Goal: Information Seeking & Learning: Learn about a topic

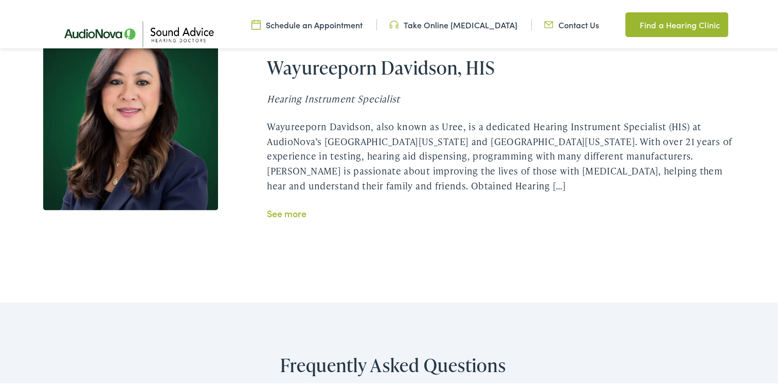
scroll to position [1954, 0]
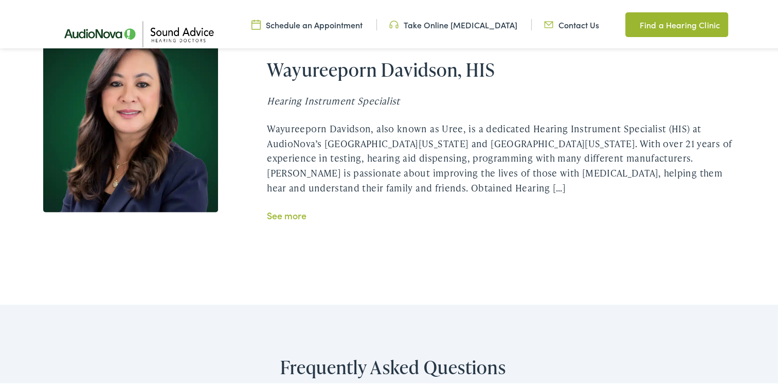
click at [287, 212] on link "See more" at bounding box center [287, 213] width 40 height 13
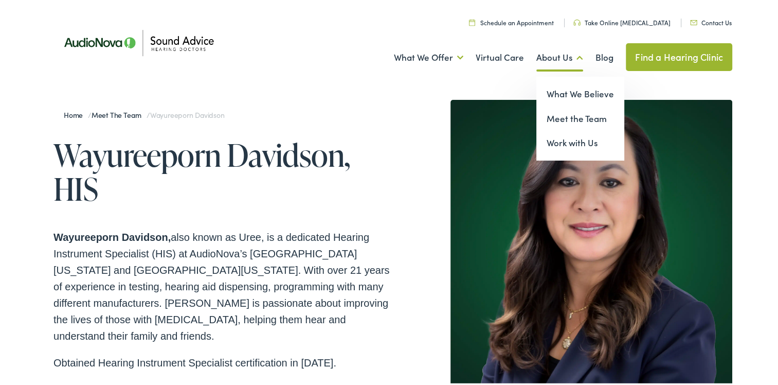
click at [553, 52] on link "About Us" at bounding box center [559, 56] width 47 height 38
click at [572, 120] on link "Meet the Team" at bounding box center [580, 116] width 88 height 25
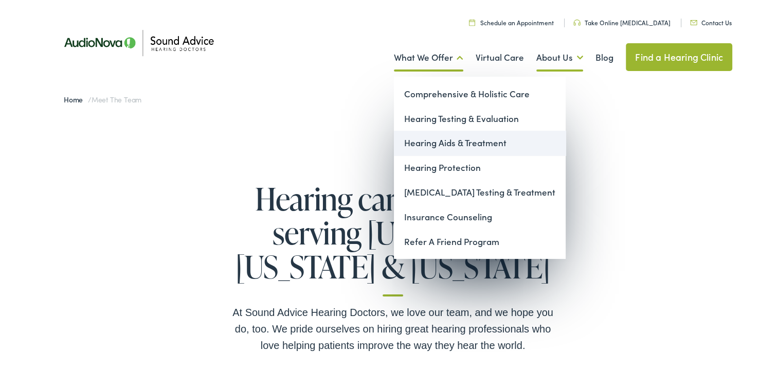
click at [449, 145] on link "Hearing Aids & Treatment" at bounding box center [480, 141] width 172 height 25
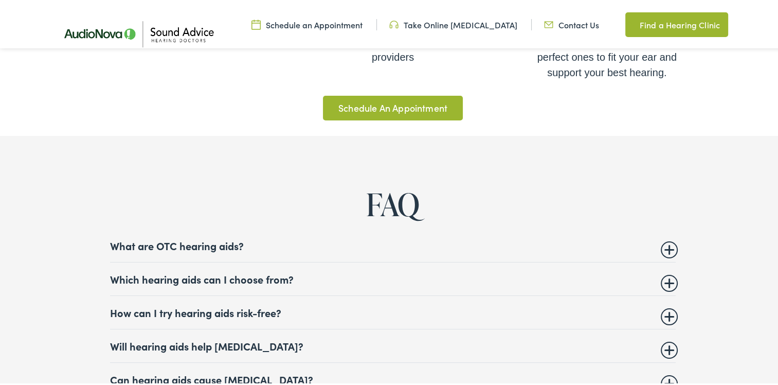
scroll to position [3806, 0]
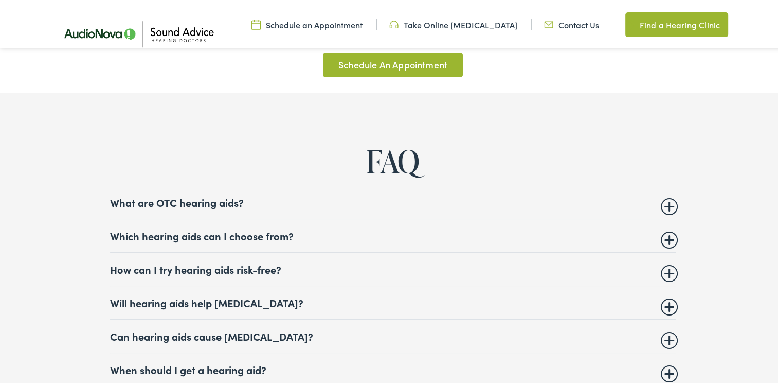
click at [668, 199] on summary "What are OTC hearing aids?" at bounding box center [393, 200] width 566 height 12
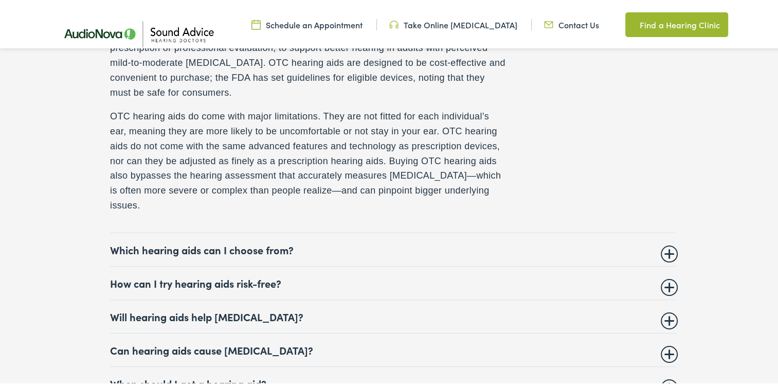
scroll to position [4011, 0]
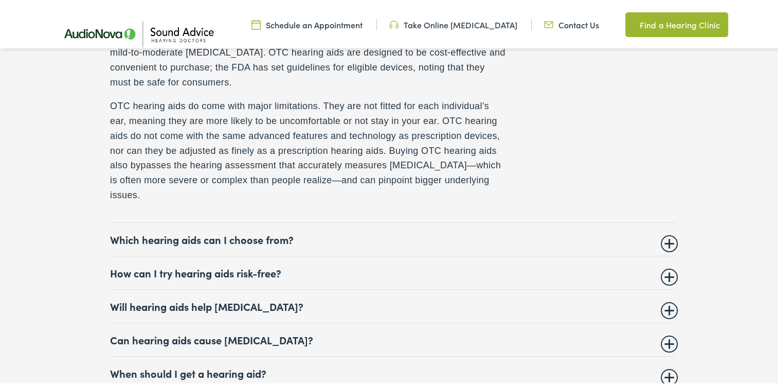
click at [663, 233] on summary "Which hearing aids can I choose from?" at bounding box center [393, 237] width 566 height 12
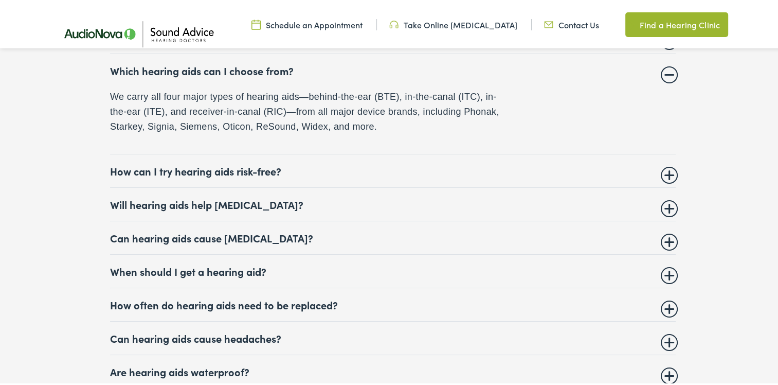
scroll to position [3947, 0]
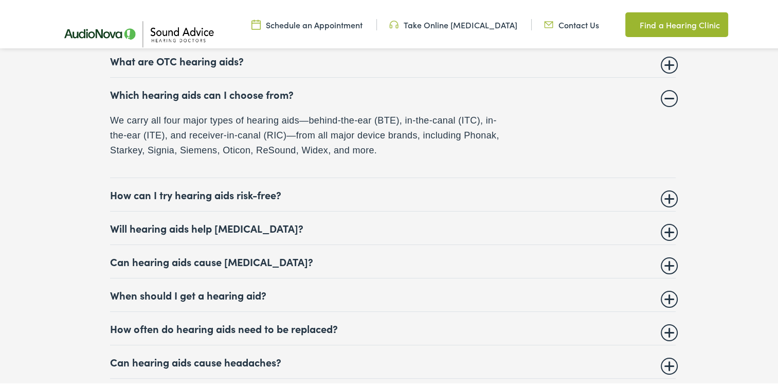
click at [666, 192] on details "How can I try hearing aids risk-free? When you buy hearing aids from one of our…" at bounding box center [393, 192] width 566 height 33
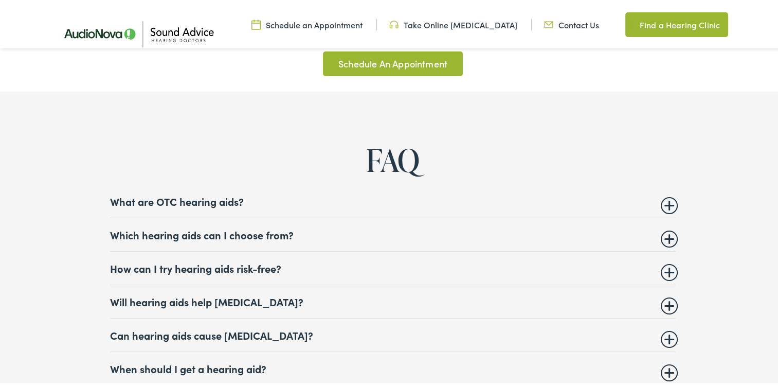
scroll to position [3793, 0]
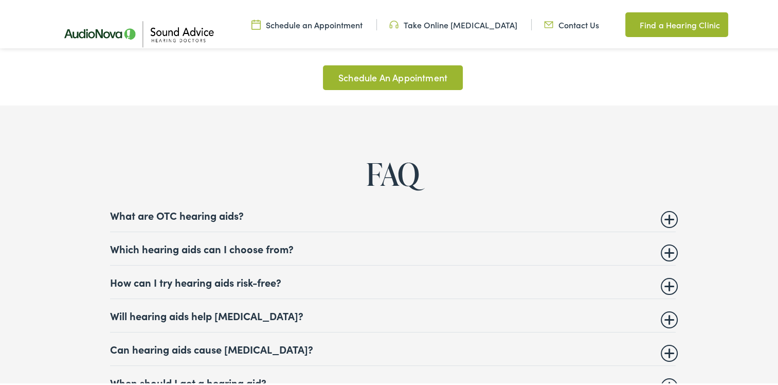
click at [668, 277] on summary "How can I try hearing aids risk-free?" at bounding box center [393, 280] width 566 height 12
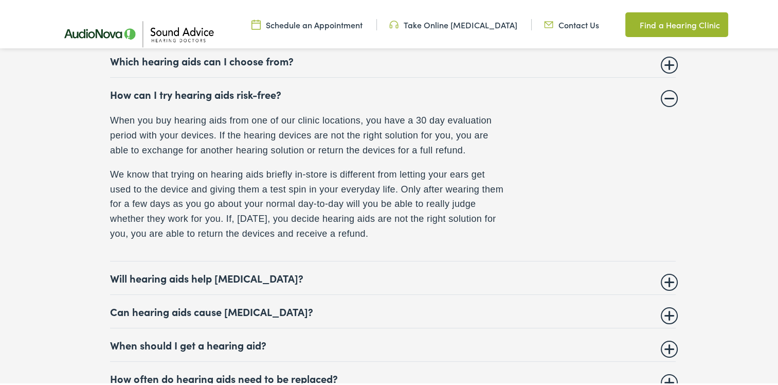
scroll to position [3998, 0]
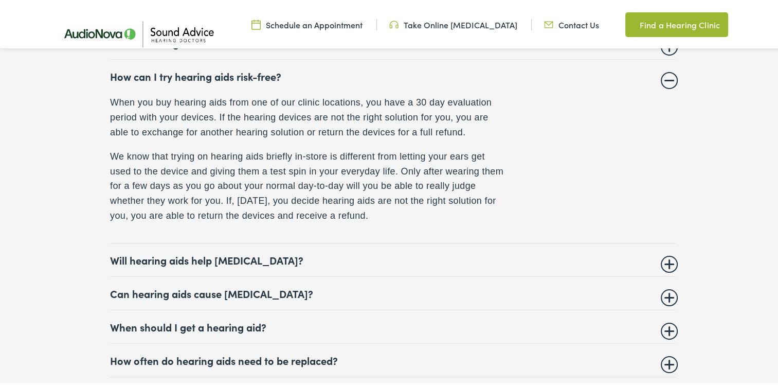
click at [666, 256] on summary "Will hearing aids help tinnitus?" at bounding box center [393, 257] width 566 height 12
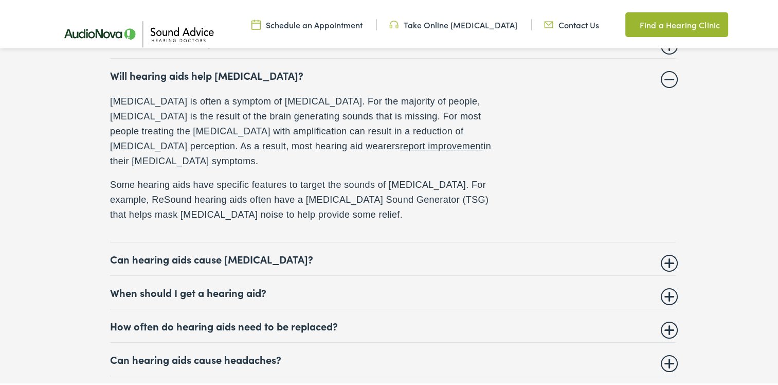
scroll to position [4050, 0]
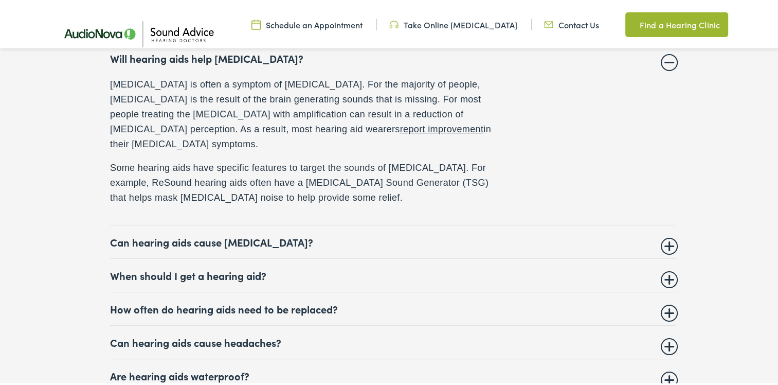
click at [664, 225] on details "Can hearing aids cause vertigo? Hearing aids do not cause vertigo. The only rea…" at bounding box center [393, 239] width 566 height 33
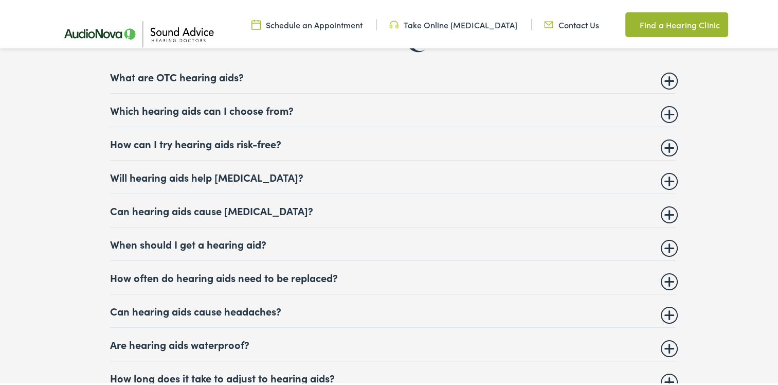
scroll to position [3896, 0]
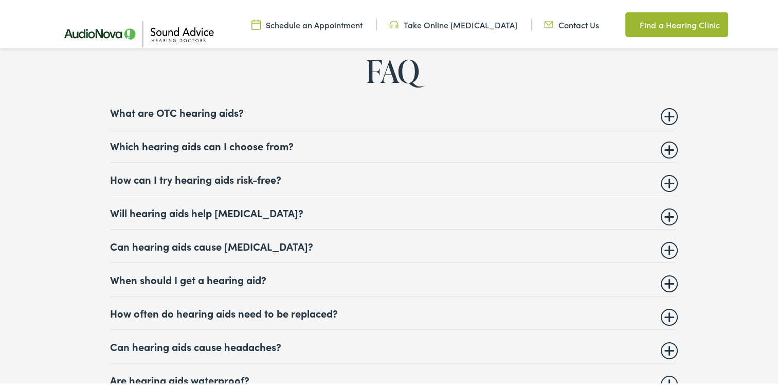
click at [671, 240] on summary "Can hearing aids cause vertigo?" at bounding box center [393, 244] width 566 height 12
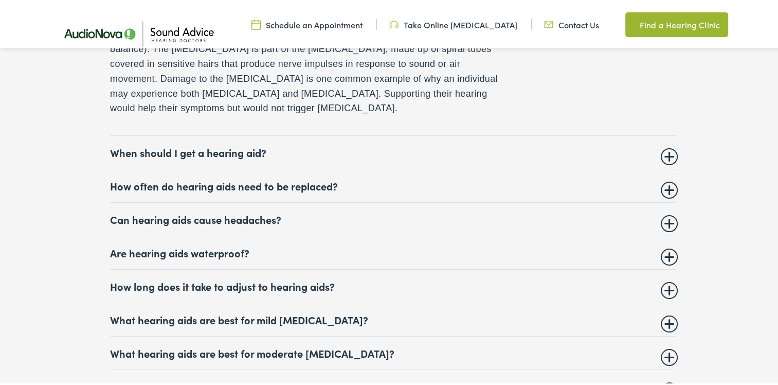
scroll to position [4204, 0]
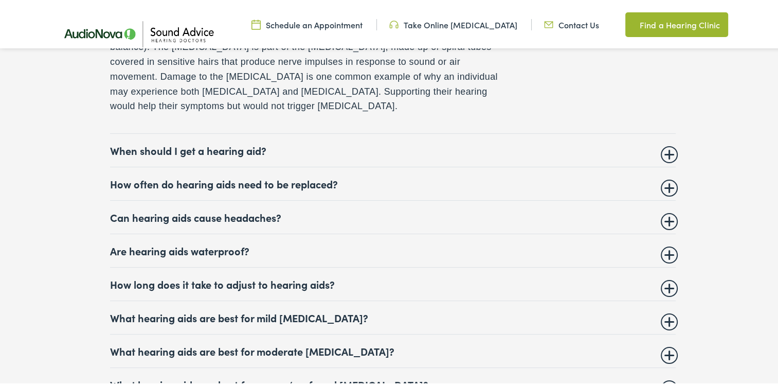
click at [668, 342] on summary "What hearing aids are best for moderate hearing loss?" at bounding box center [393, 348] width 566 height 12
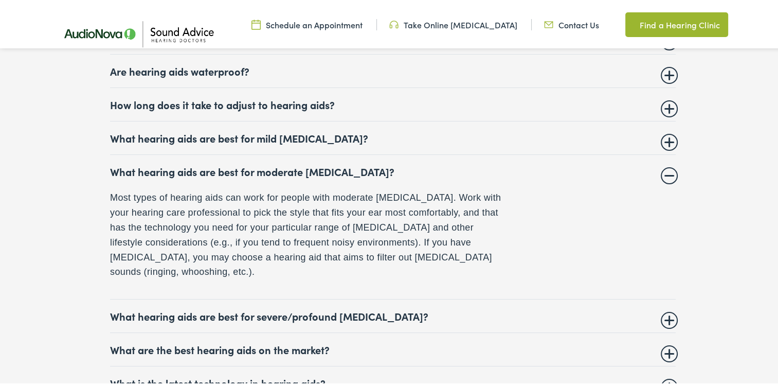
scroll to position [4191, 0]
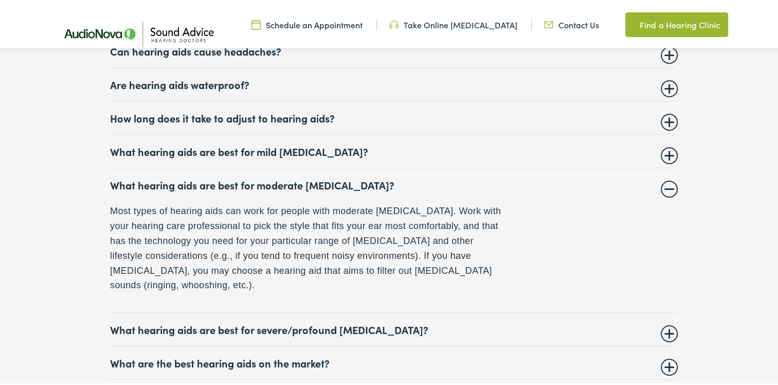
click at [667, 321] on summary "What hearing aids are best for severe/profound hearing loss?" at bounding box center [393, 327] width 566 height 12
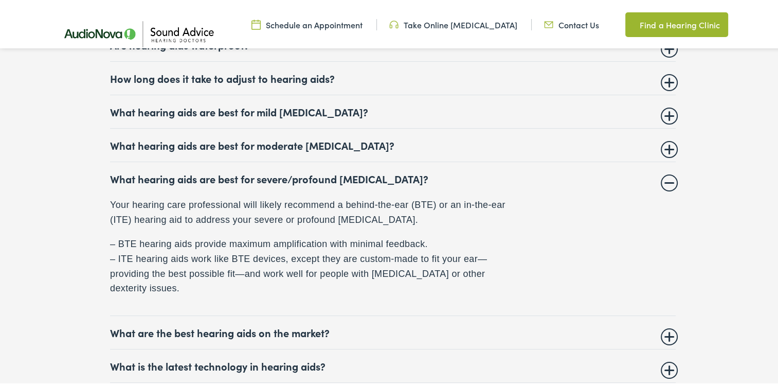
scroll to position [4345, 0]
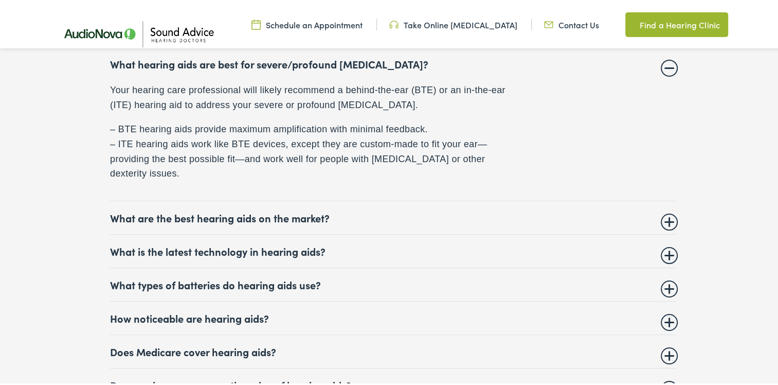
click at [671, 211] on summary "What are the best hearing aids on the market?" at bounding box center [393, 215] width 566 height 12
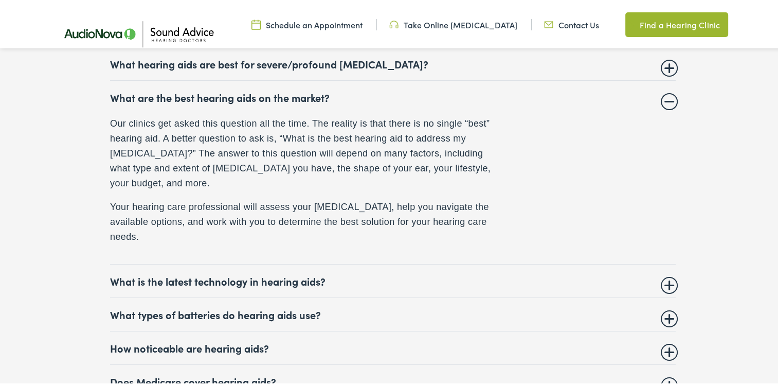
click at [666, 273] on summary "What is the latest technology in hearing aids?" at bounding box center [393, 279] width 566 height 12
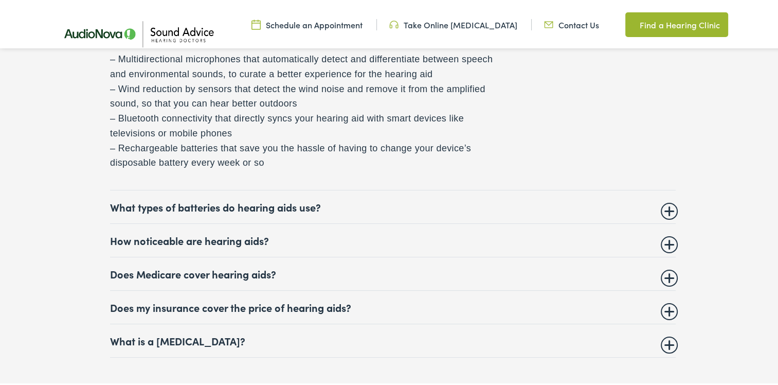
scroll to position [4499, 0]
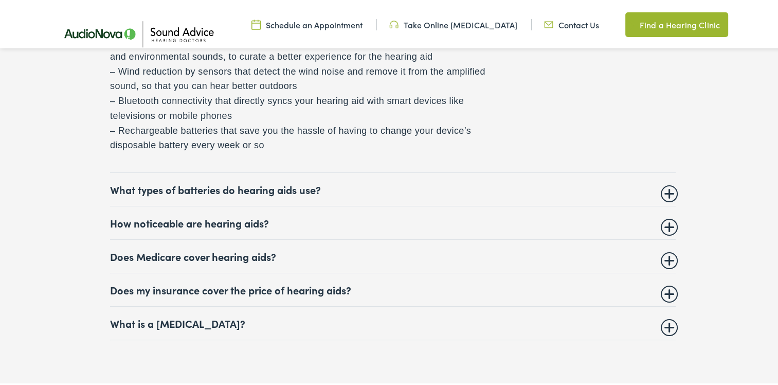
click at [666, 282] on summary "Does my insurance cover the price of hearing aids?" at bounding box center [393, 287] width 566 height 12
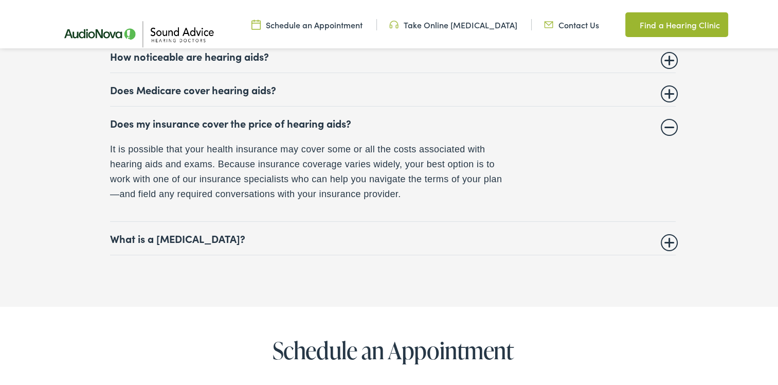
click at [670, 85] on summary "Does Medicare cover hearing aids?" at bounding box center [393, 87] width 566 height 12
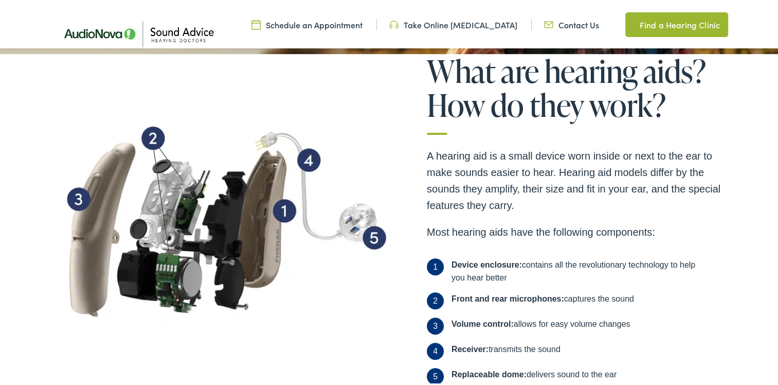
scroll to position [0, 0]
